Goal: Task Accomplishment & Management: Manage account settings

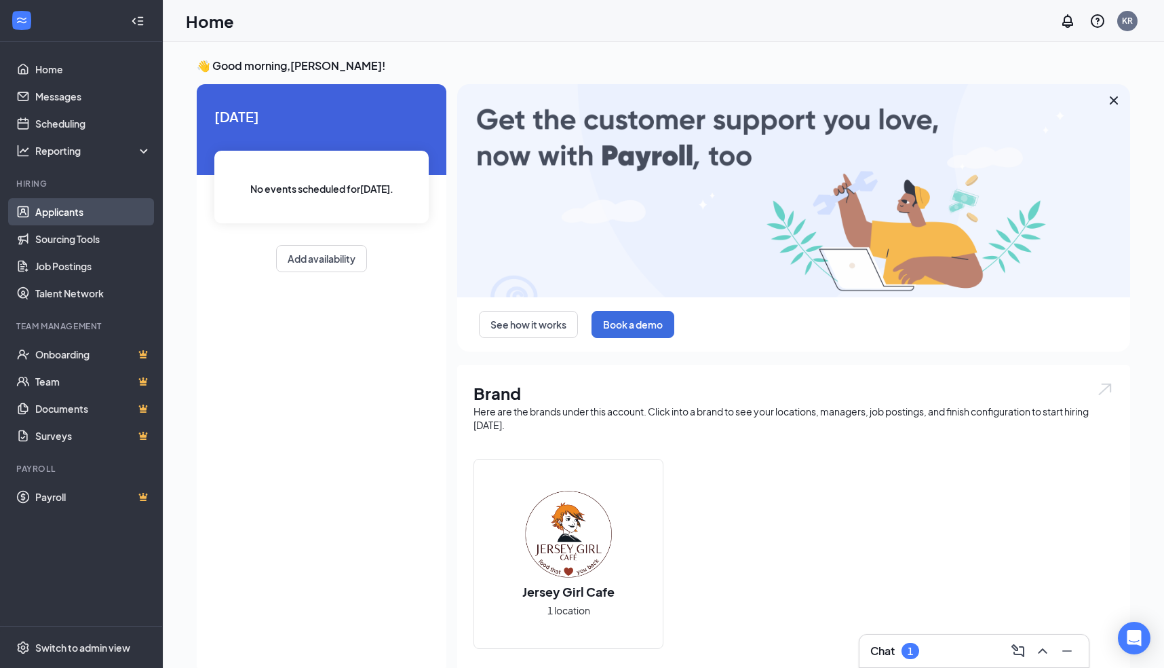
click at [76, 212] on link "Applicants" at bounding box center [93, 211] width 116 height 27
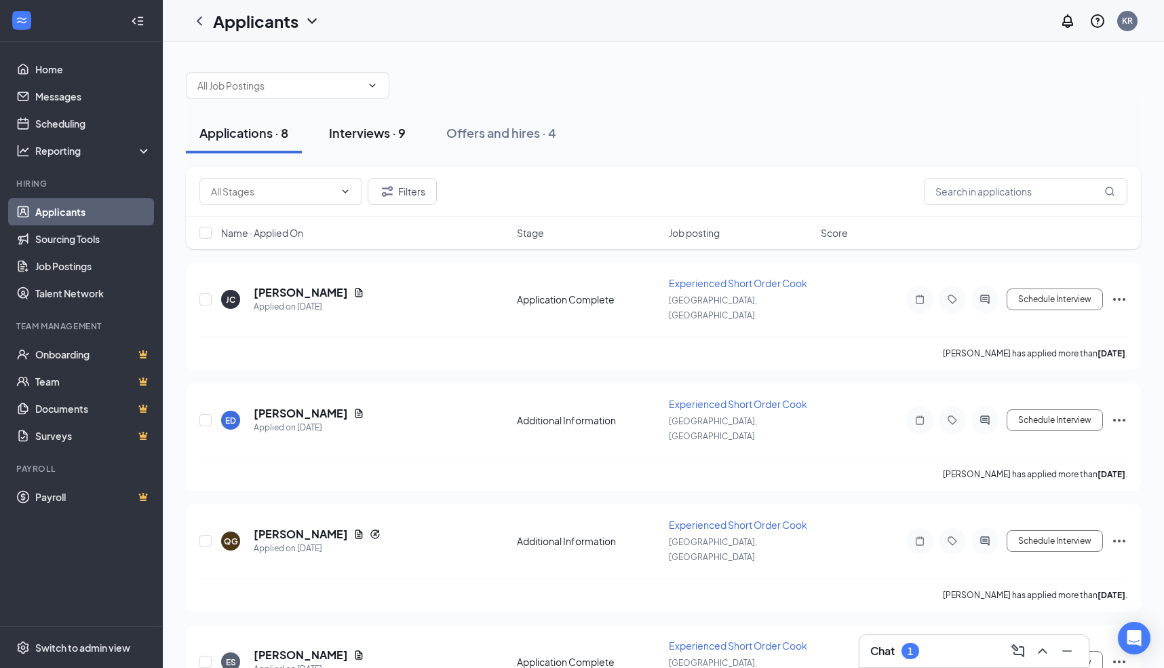
click at [359, 130] on div "Interviews · 9" at bounding box center [367, 132] width 77 height 17
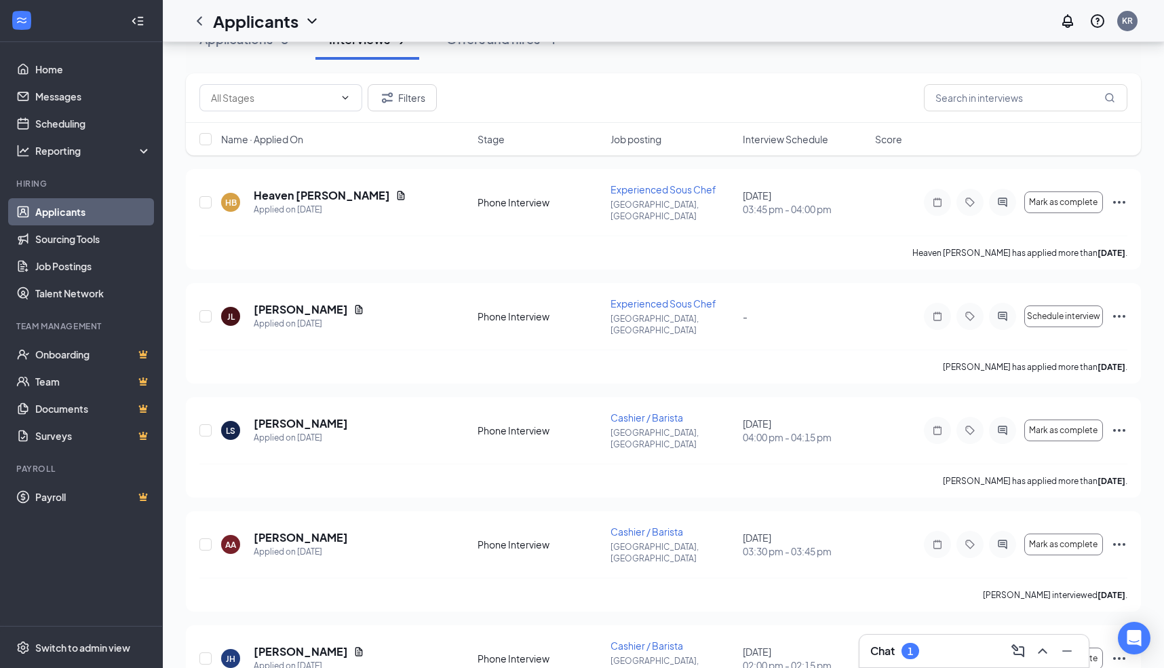
scroll to position [41, 0]
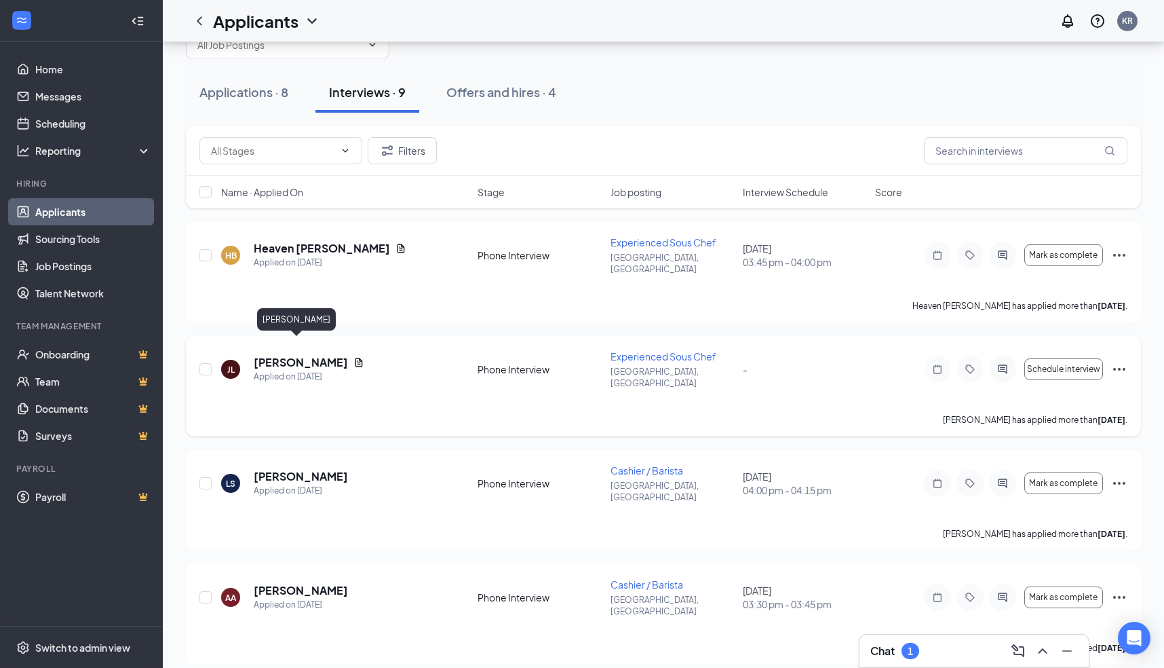
click at [306, 355] on h5 "[PERSON_NAME]" at bounding box center [301, 362] width 94 height 15
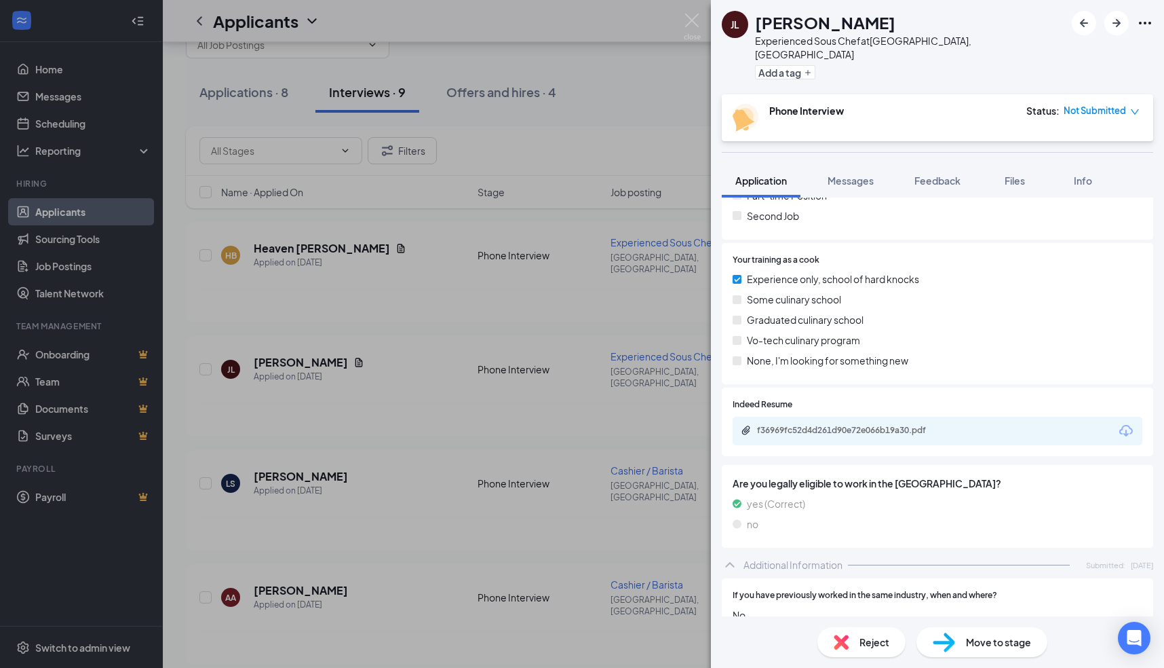
scroll to position [570, 0]
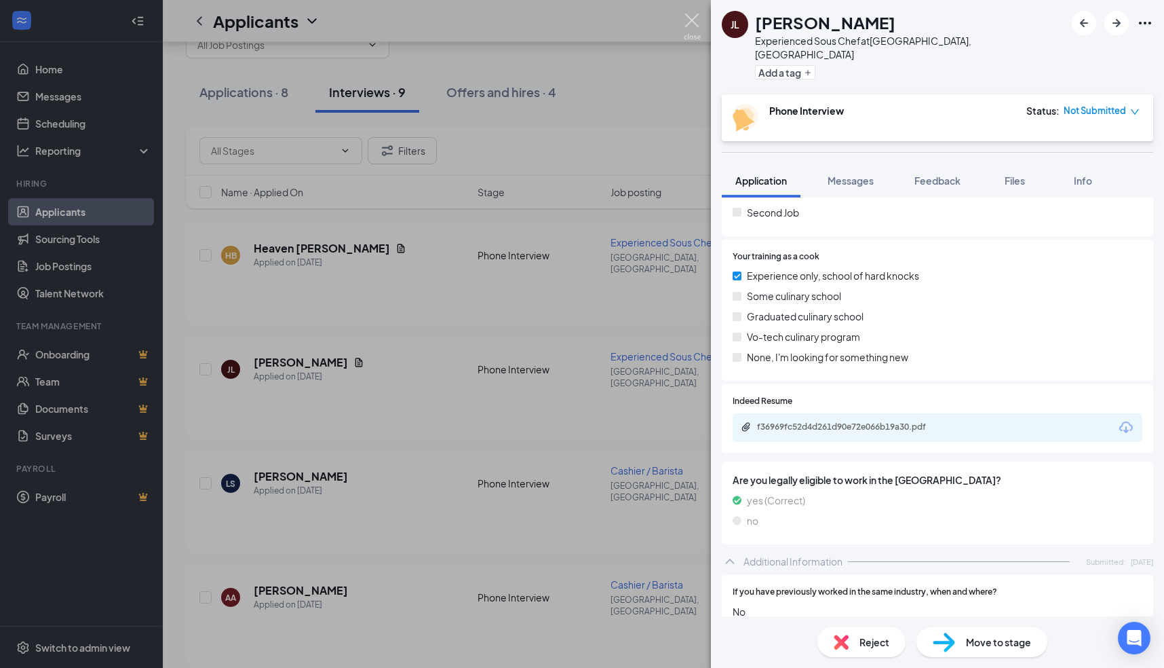
click at [694, 20] on img at bounding box center [692, 27] width 17 height 26
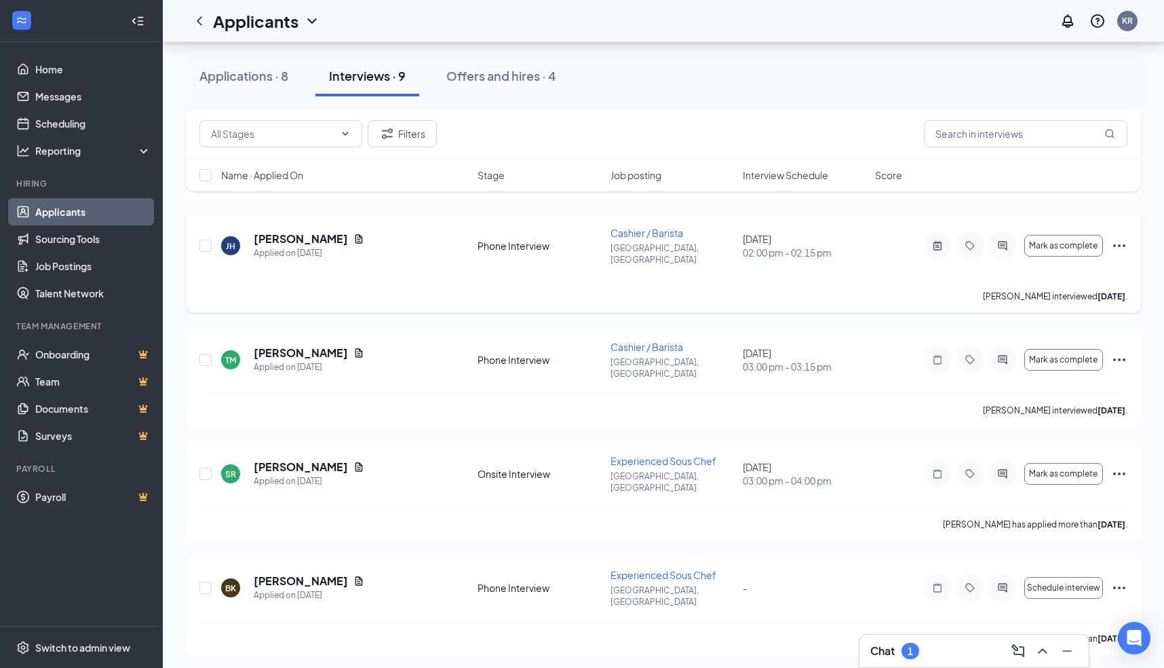
scroll to position [539, 0]
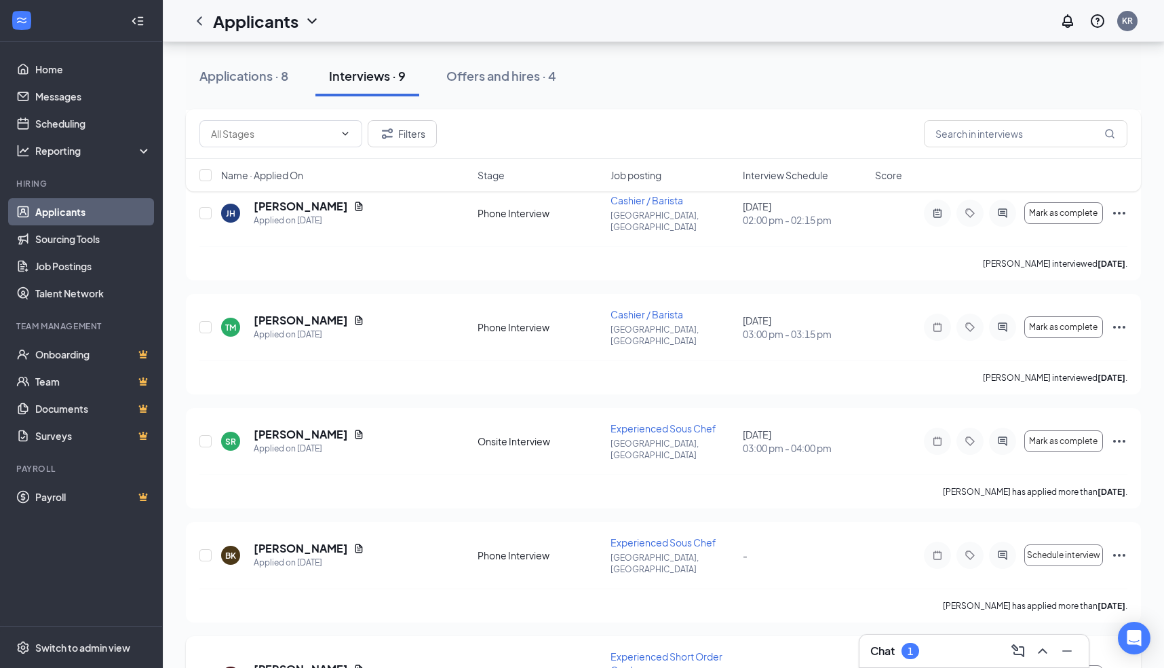
click at [1120, 667] on icon "Ellipses" at bounding box center [1120, 676] width 16 height 16
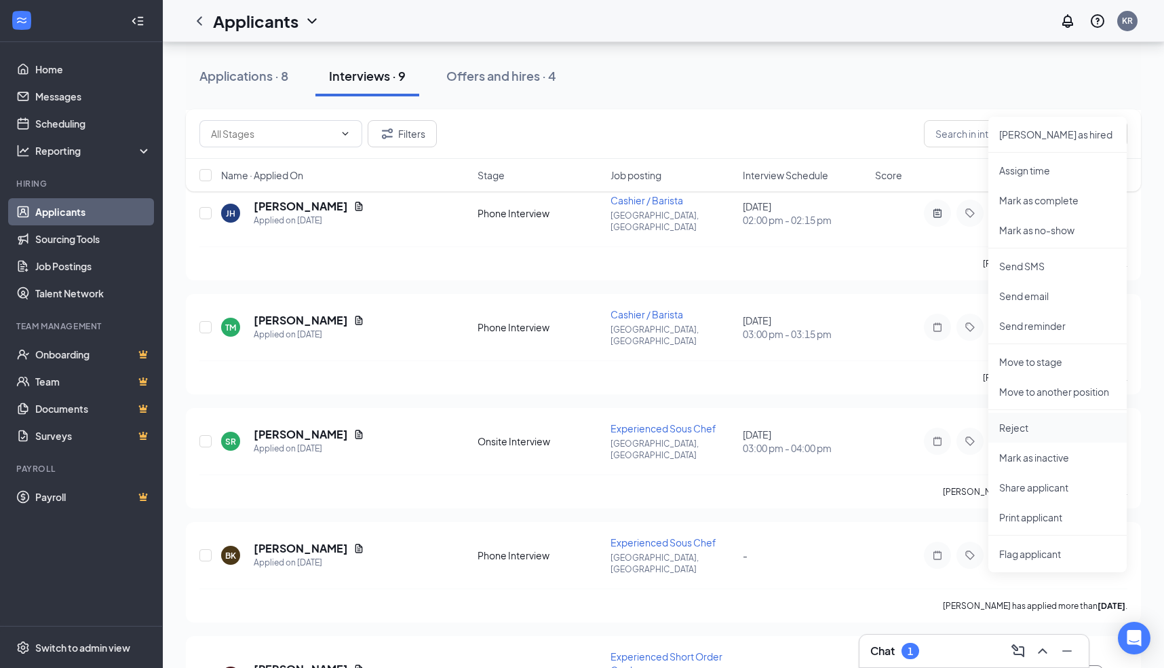
click at [1008, 423] on p "Reject" at bounding box center [1058, 428] width 117 height 14
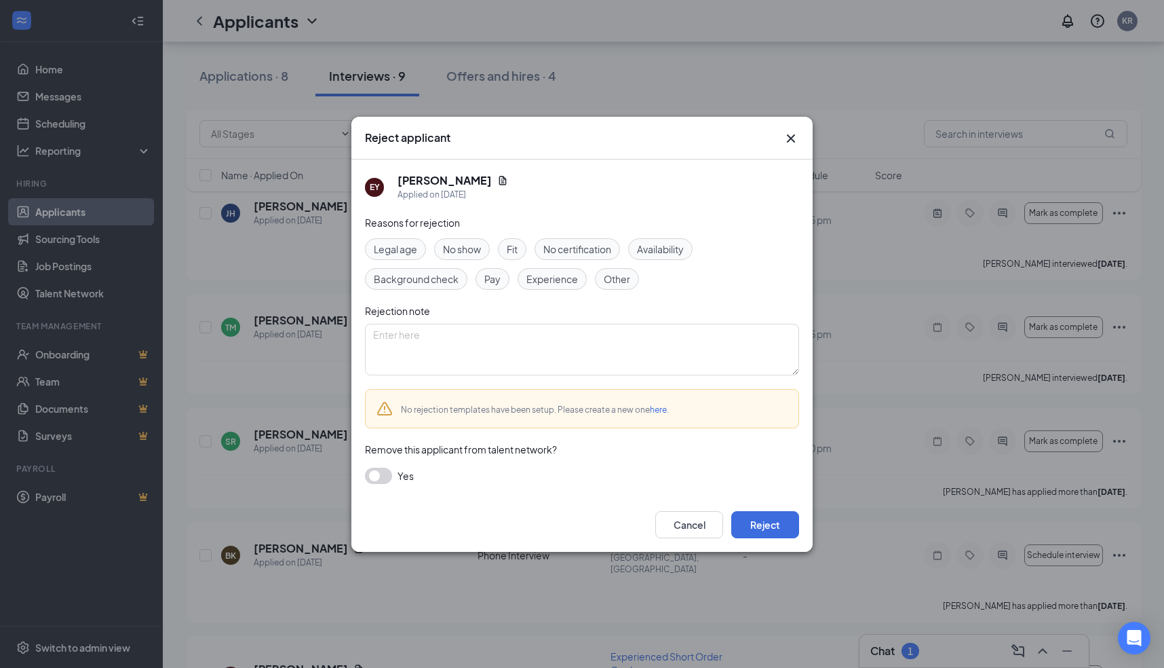
click at [612, 280] on span "Other" at bounding box center [617, 278] width 26 height 15
click at [525, 339] on textarea at bounding box center [582, 350] width 434 height 52
type textarea "Never scheduled phone interview"
click at [761, 525] on button "Reject" at bounding box center [766, 524] width 68 height 27
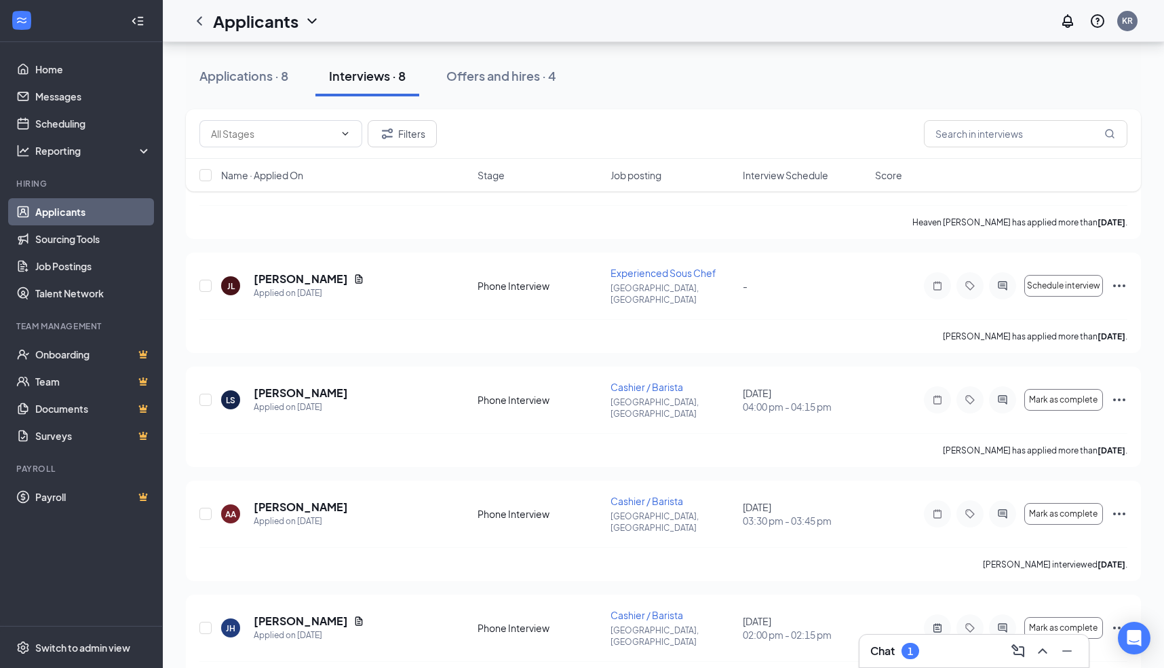
scroll to position [103, 0]
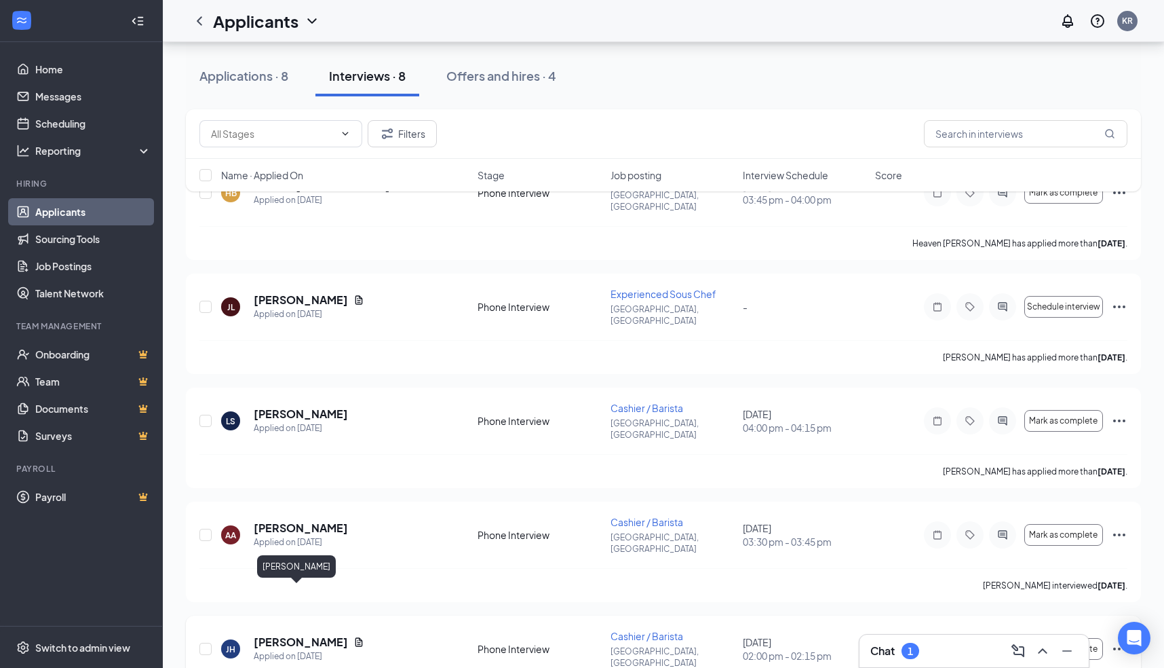
click at [276, 634] on h5 "[PERSON_NAME]" at bounding box center [301, 641] width 94 height 15
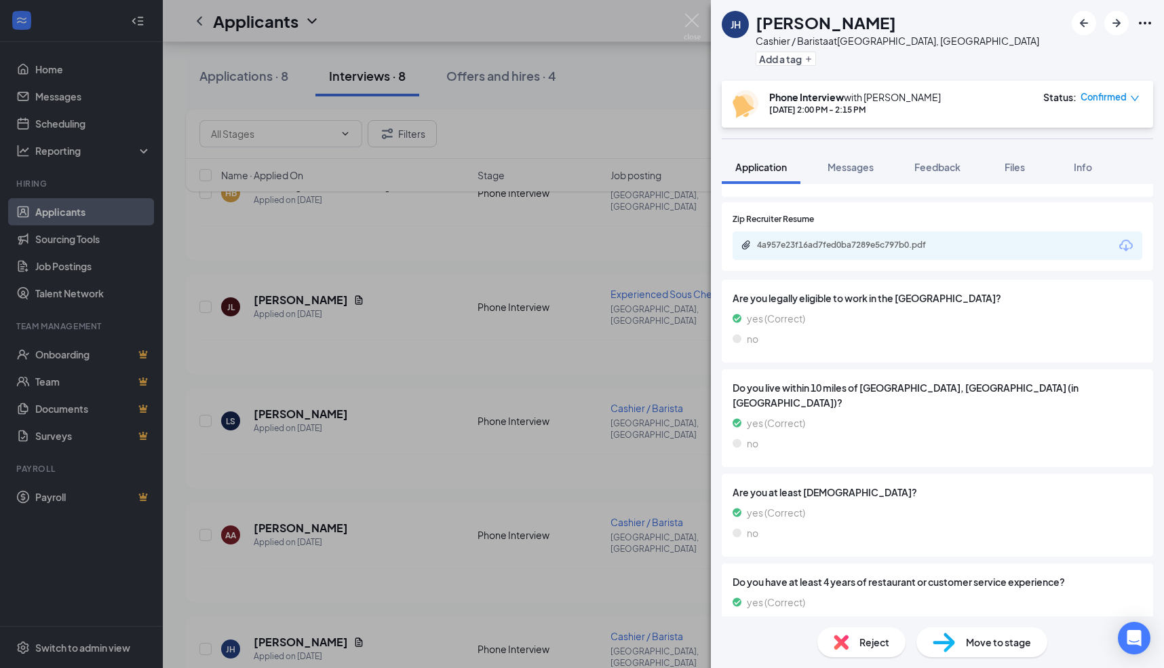
scroll to position [144, 0]
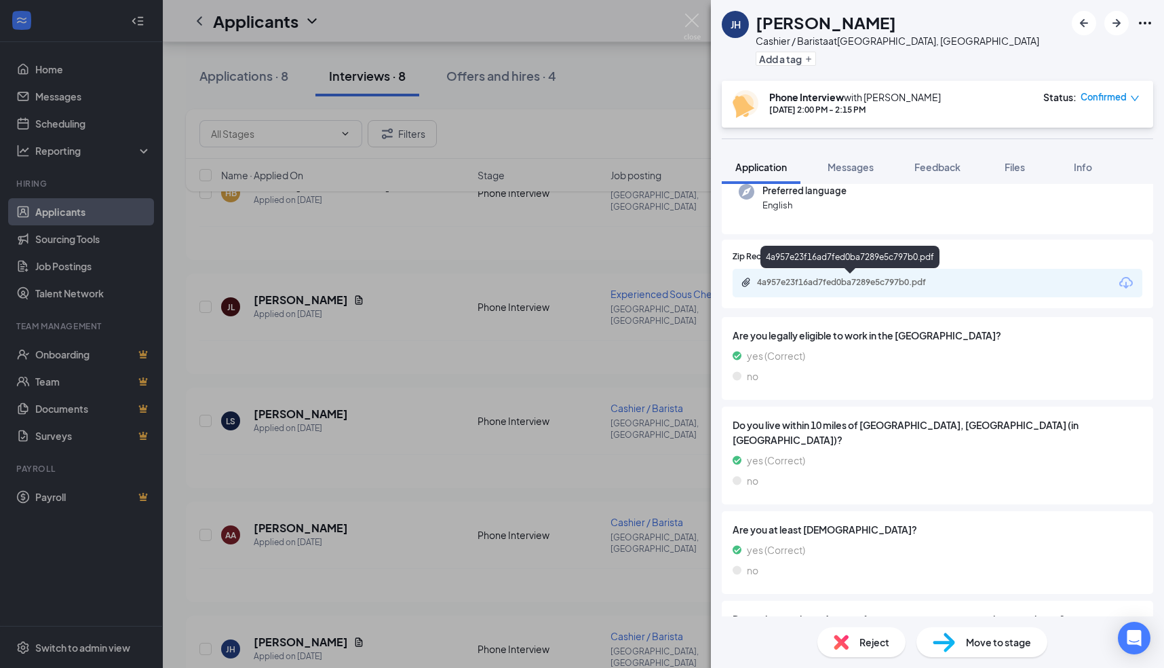
click at [879, 283] on div "4a957e23f16ad7fed0ba7289e5c797b0.pdf" at bounding box center [852, 282] width 190 height 11
click at [694, 20] on img at bounding box center [692, 27] width 17 height 26
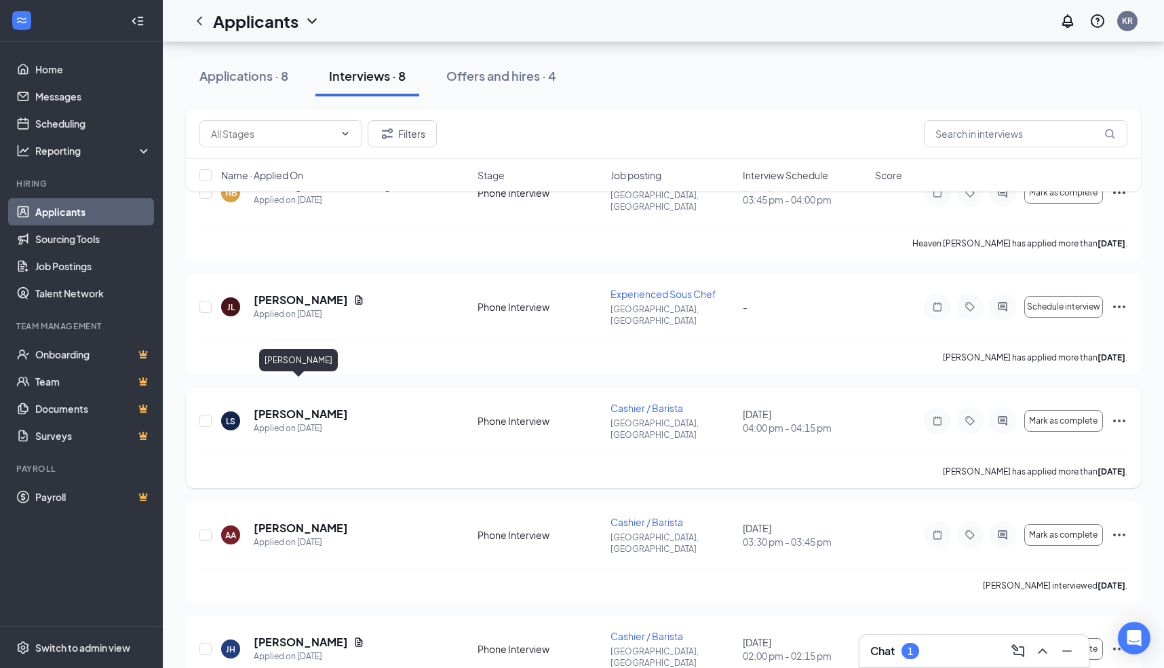
click at [319, 406] on h5 "[PERSON_NAME]" at bounding box center [301, 413] width 94 height 15
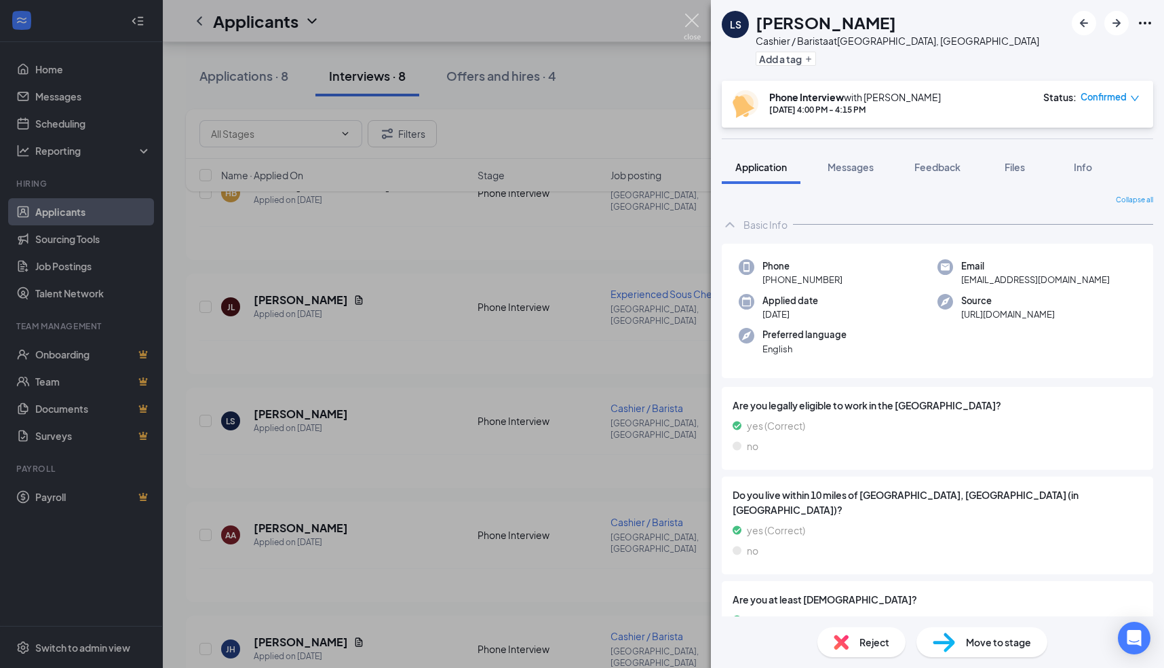
click at [692, 16] on img at bounding box center [692, 27] width 17 height 26
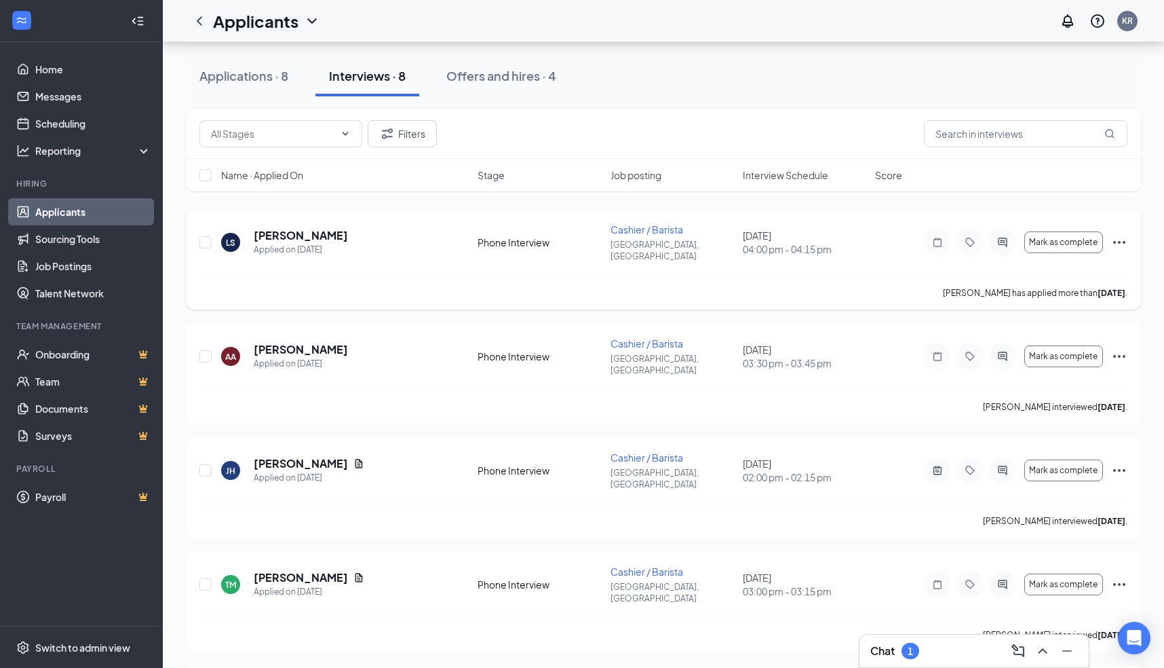
scroll to position [423, 0]
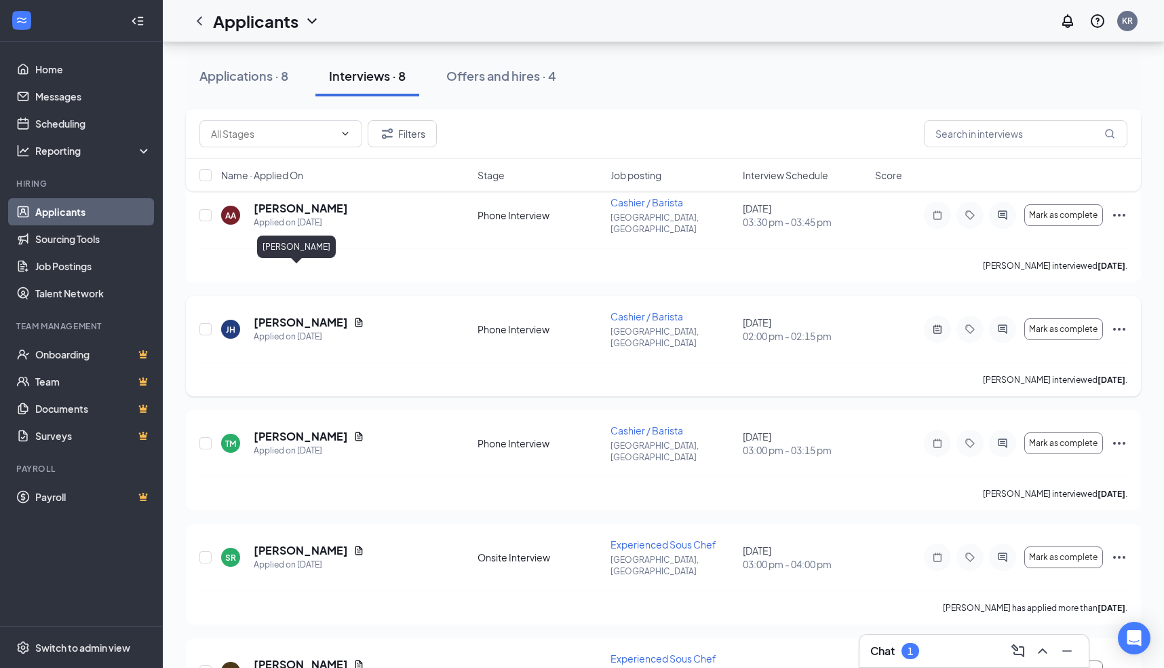
click at [297, 315] on h5 "[PERSON_NAME]" at bounding box center [301, 322] width 94 height 15
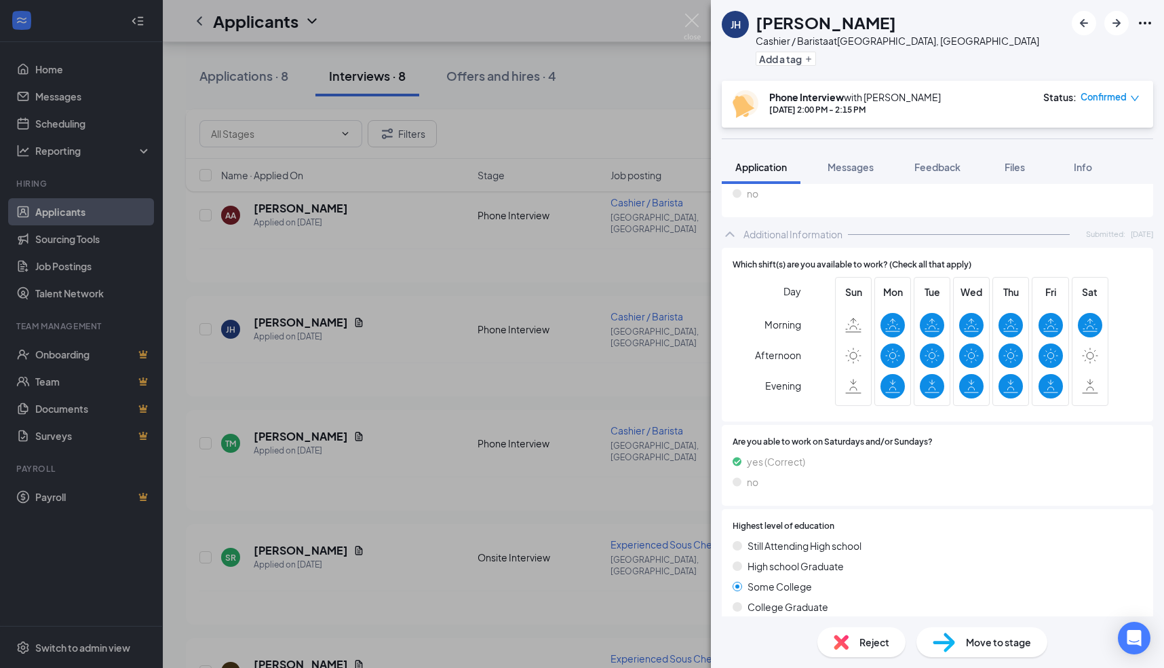
scroll to position [608, 0]
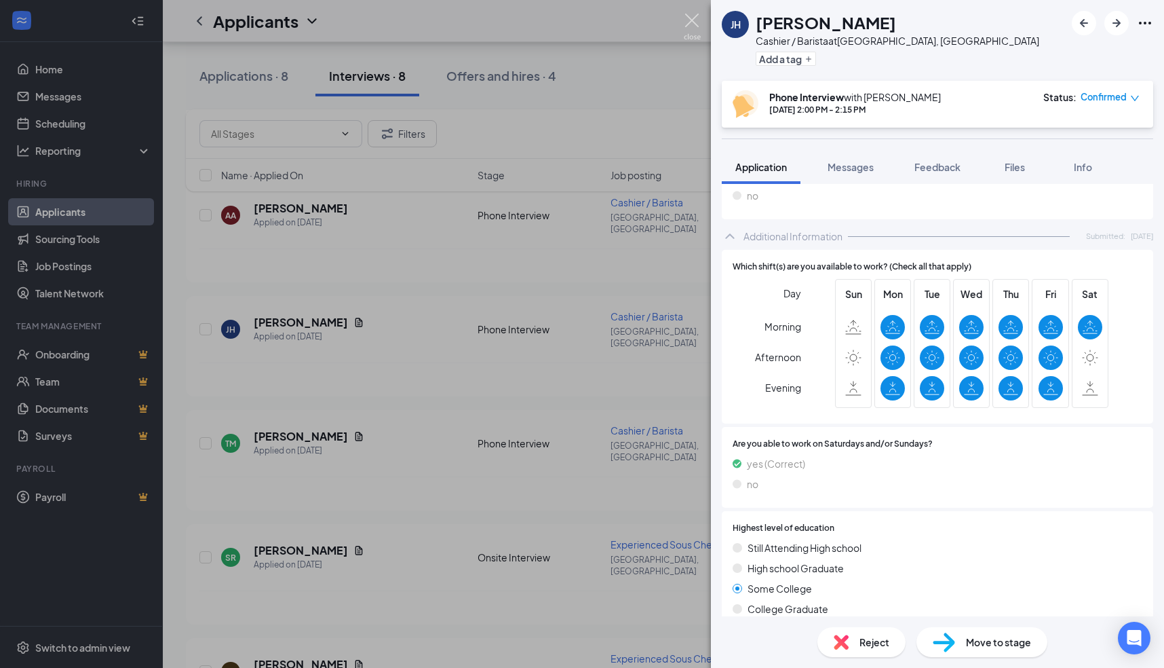
click at [691, 20] on img at bounding box center [692, 27] width 17 height 26
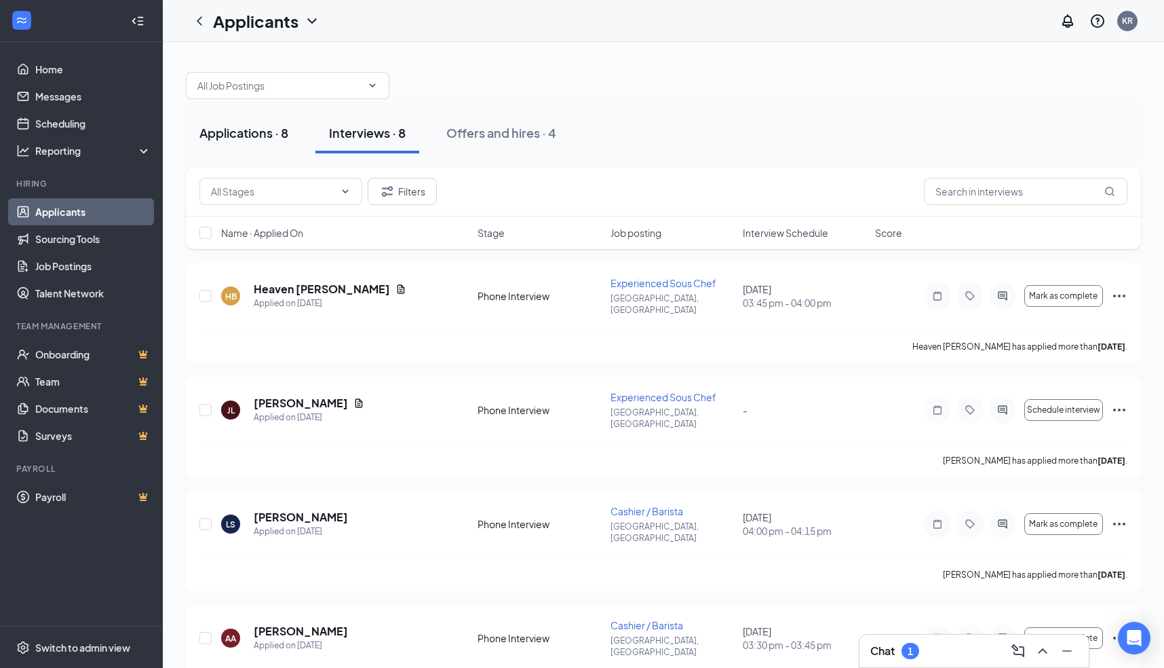
click at [235, 135] on div "Applications · 8" at bounding box center [244, 132] width 89 height 17
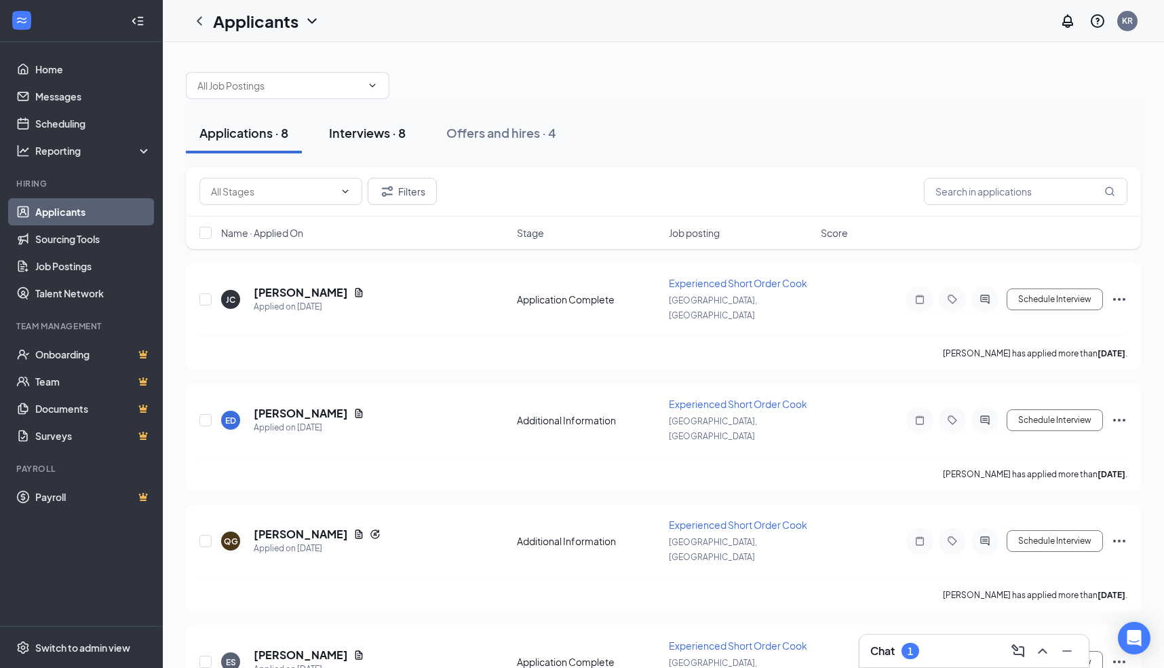
click at [373, 132] on div "Interviews · 8" at bounding box center [367, 132] width 77 height 17
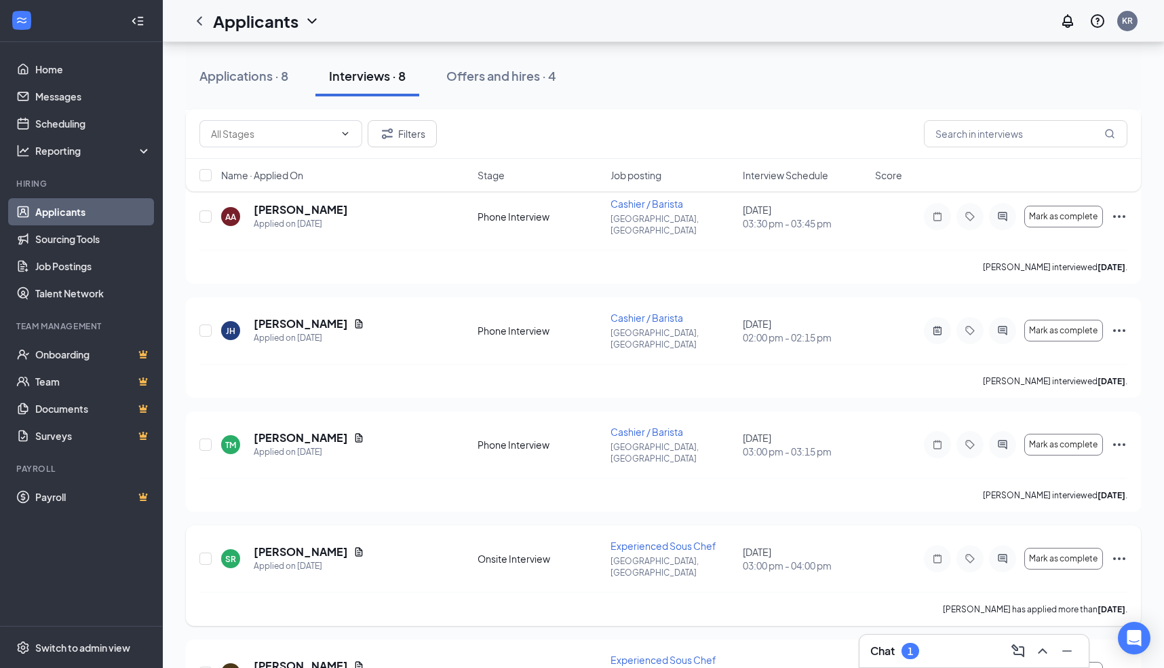
scroll to position [423, 0]
click at [302, 543] on h5 "[PERSON_NAME]" at bounding box center [301, 550] width 94 height 15
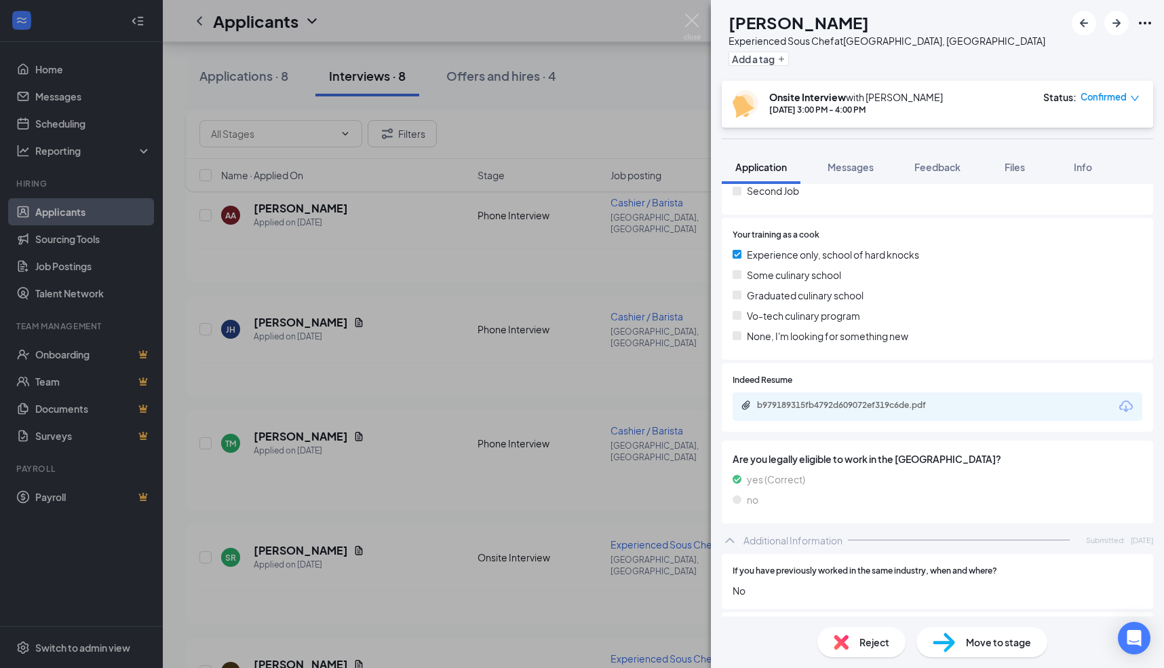
scroll to position [611, 0]
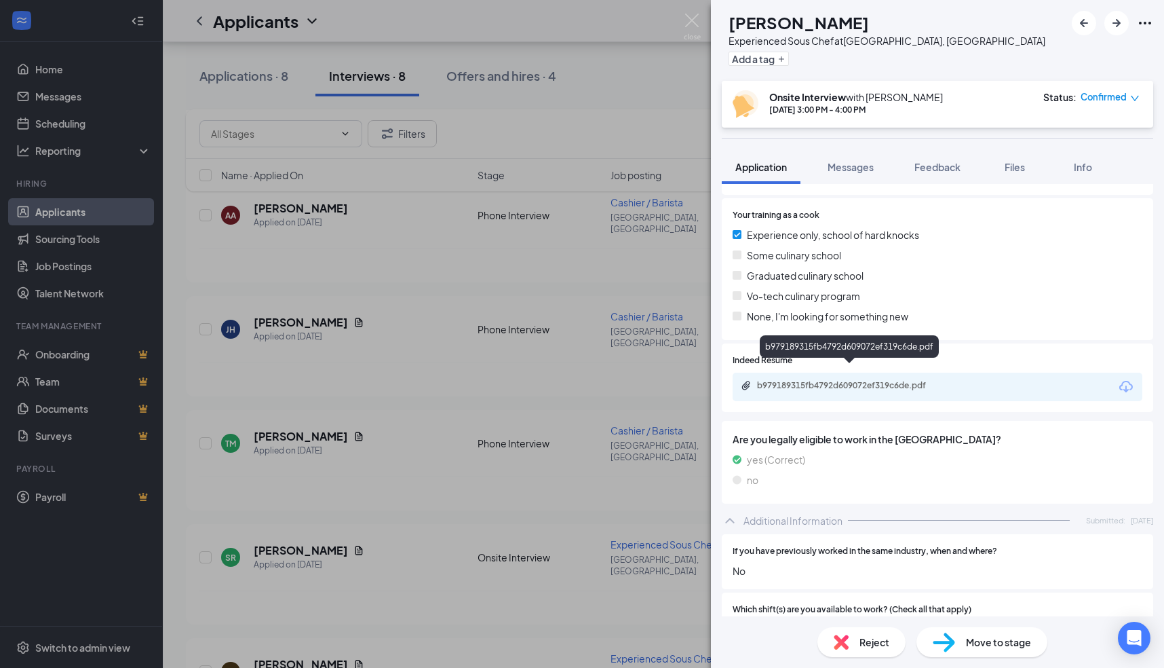
click at [889, 380] on div "b979189315fb4792d609072ef319c6de.pdf" at bounding box center [852, 385] width 190 height 11
click at [694, 19] on img at bounding box center [692, 27] width 17 height 26
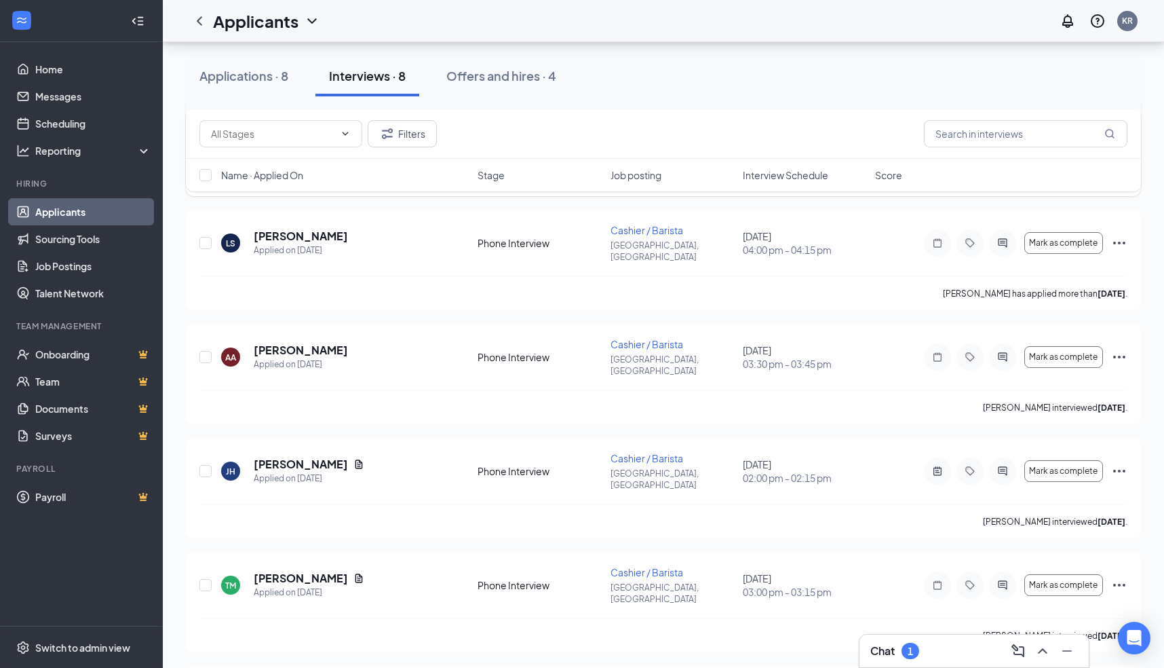
scroll to position [261, 0]
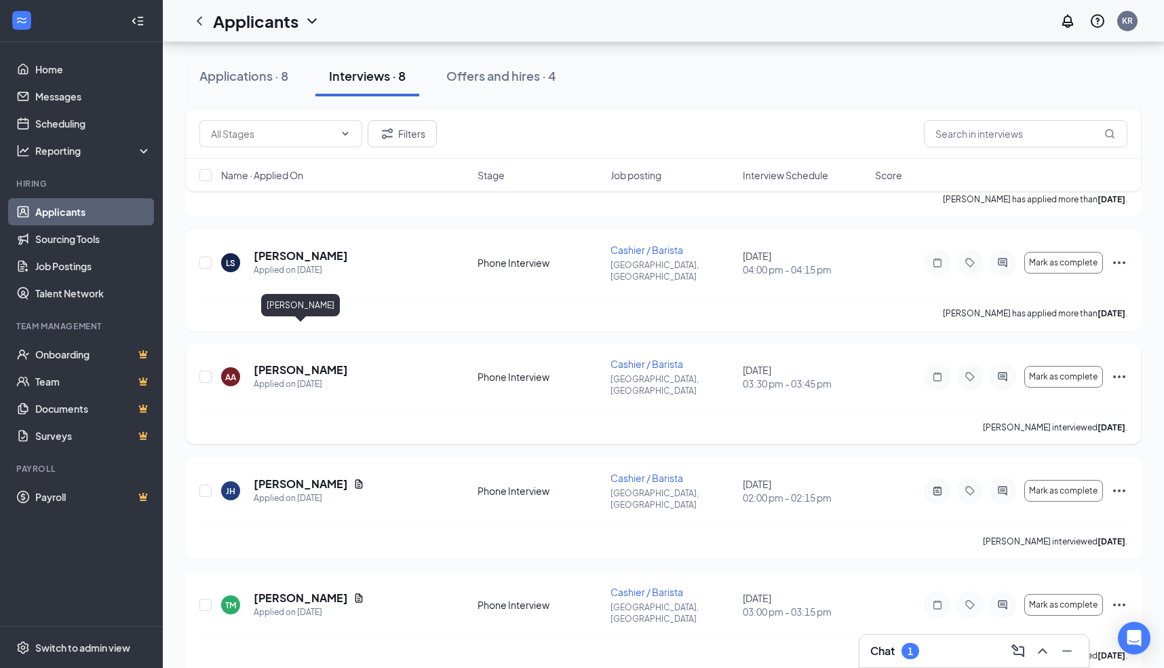
click at [325, 362] on h5 "[PERSON_NAME]" at bounding box center [301, 369] width 94 height 15
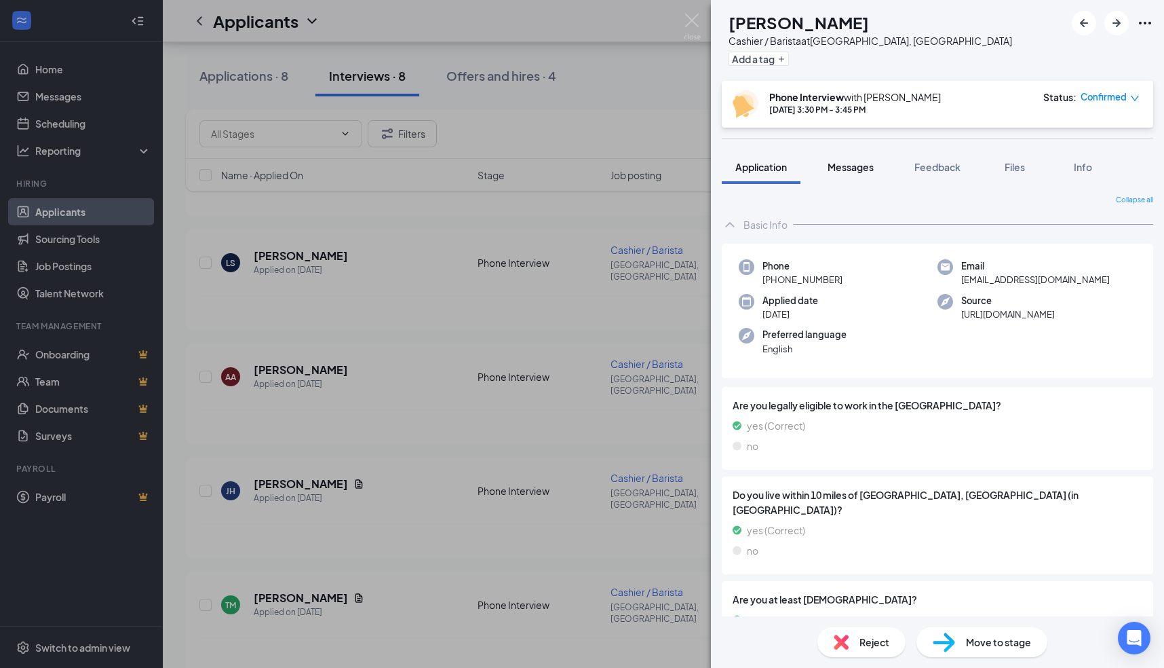
click at [856, 166] on span "Messages" at bounding box center [851, 167] width 46 height 12
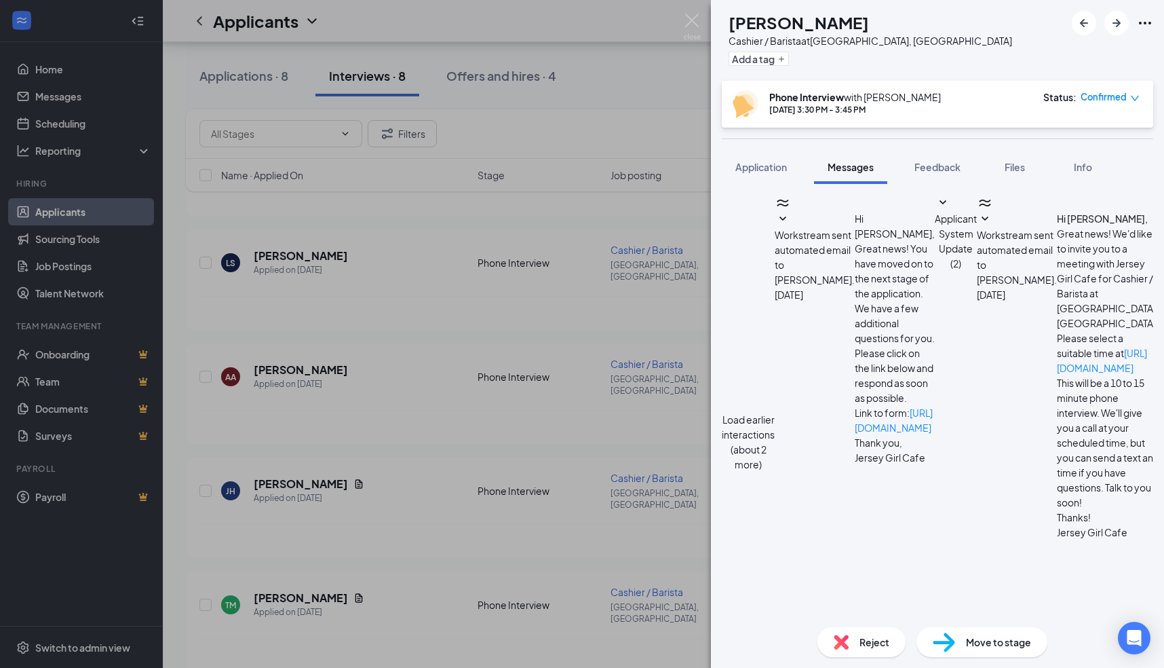
scroll to position [286, 0]
click at [692, 16] on img at bounding box center [692, 27] width 17 height 26
